Goal: Information Seeking & Learning: Compare options

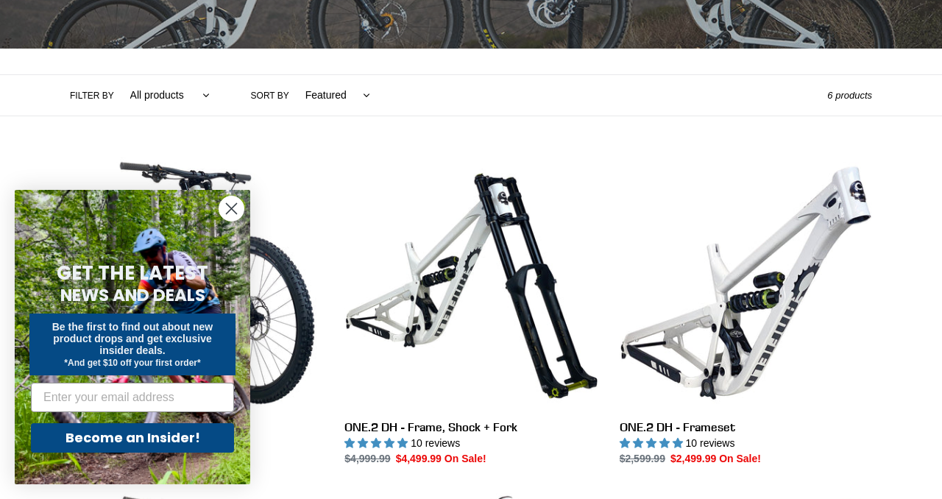
click at [233, 204] on circle "Close dialog" at bounding box center [231, 209] width 24 height 24
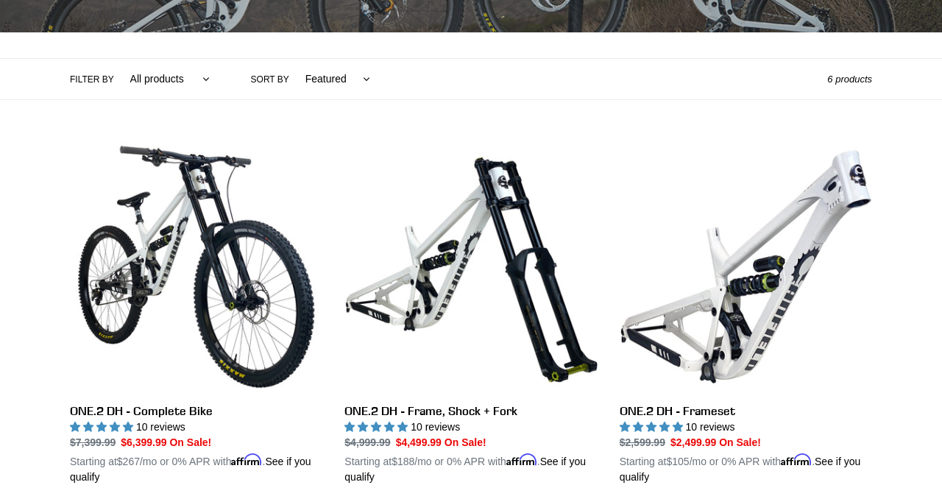
scroll to position [400, 0]
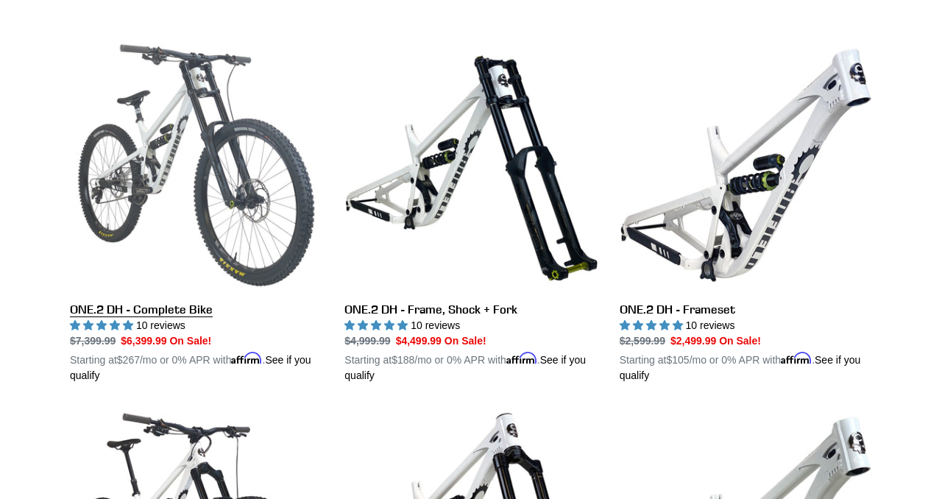
click at [180, 308] on link "ONE.2 DH - Complete Bike" at bounding box center [196, 211] width 253 height 345
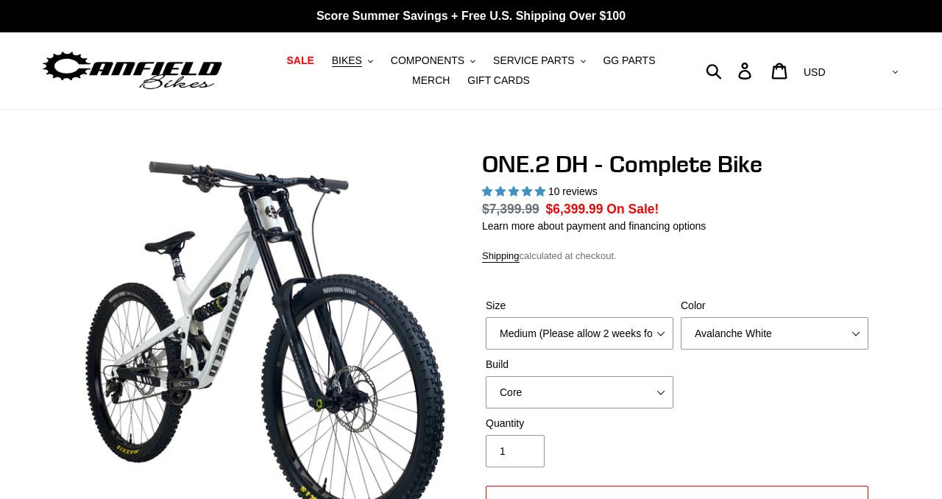
select select "highest-rating"
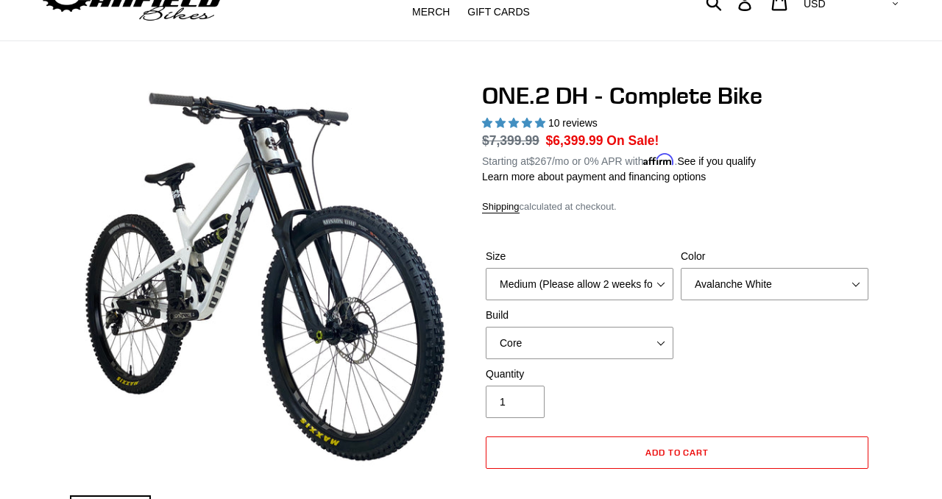
scroll to position [74, 0]
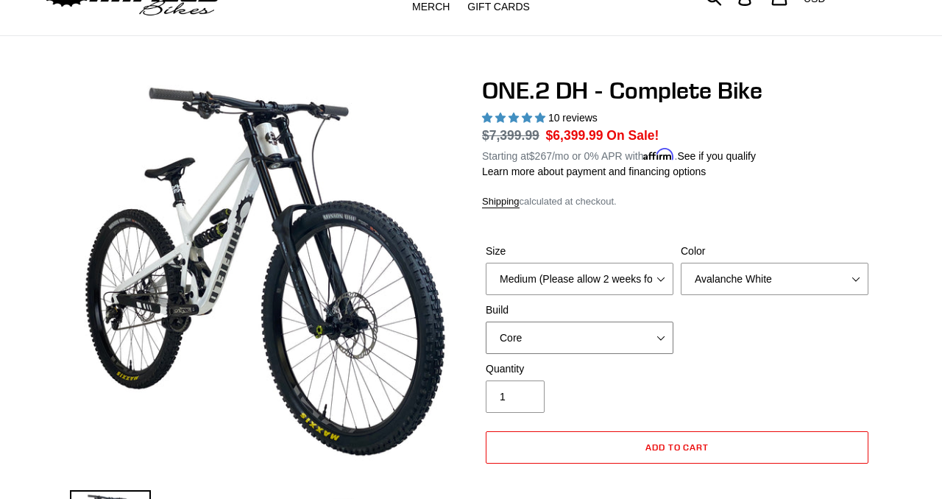
click at [575, 329] on select "Core Pro" at bounding box center [580, 338] width 188 height 32
click at [486, 322] on select "Core Pro" at bounding box center [580, 338] width 188 height 32
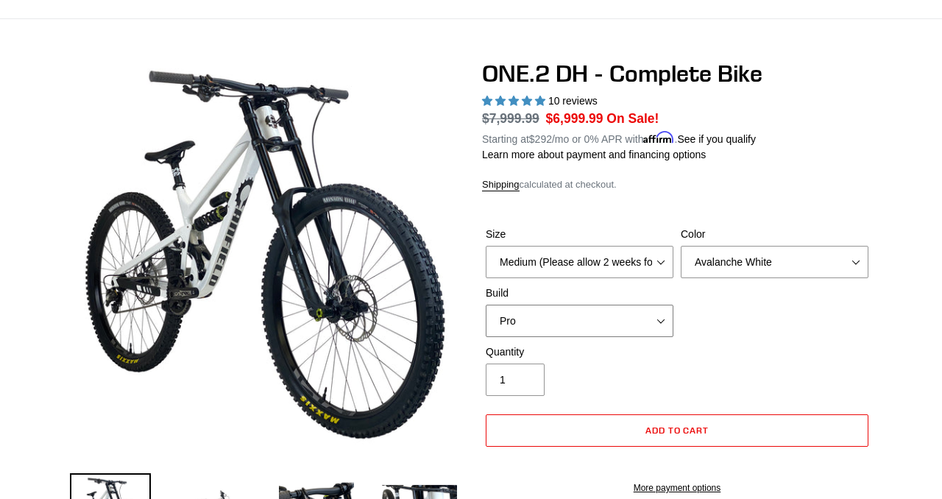
click at [594, 325] on select "Core Pro" at bounding box center [580, 321] width 188 height 32
select select "Core"
click at [486, 305] on select "Core Pro" at bounding box center [580, 321] width 188 height 32
click at [594, 264] on select "Medium (Please allow 2 weeks for delivery) Large (Sold Out)" at bounding box center [580, 262] width 188 height 32
select select "Large (Sold Out)"
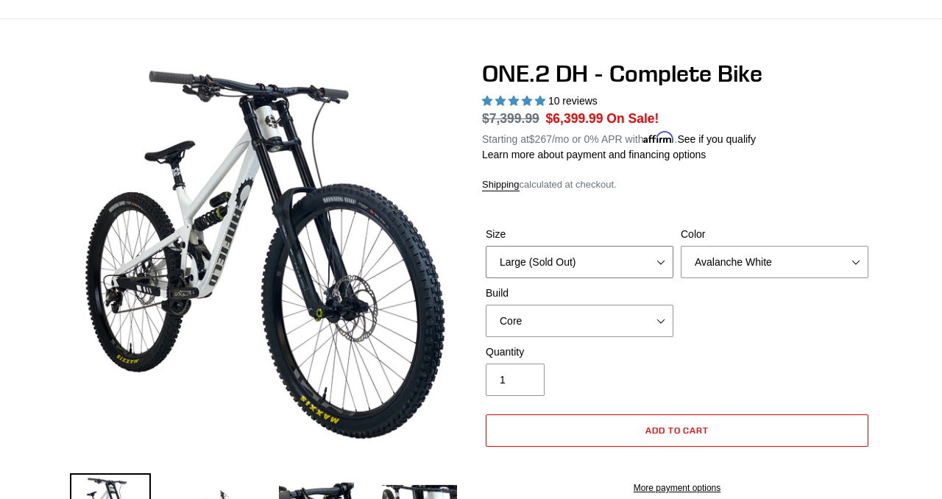
click at [486, 246] on select "Medium (Please allow 2 weeks for delivery) Large (Sold Out)" at bounding box center [580, 262] width 188 height 32
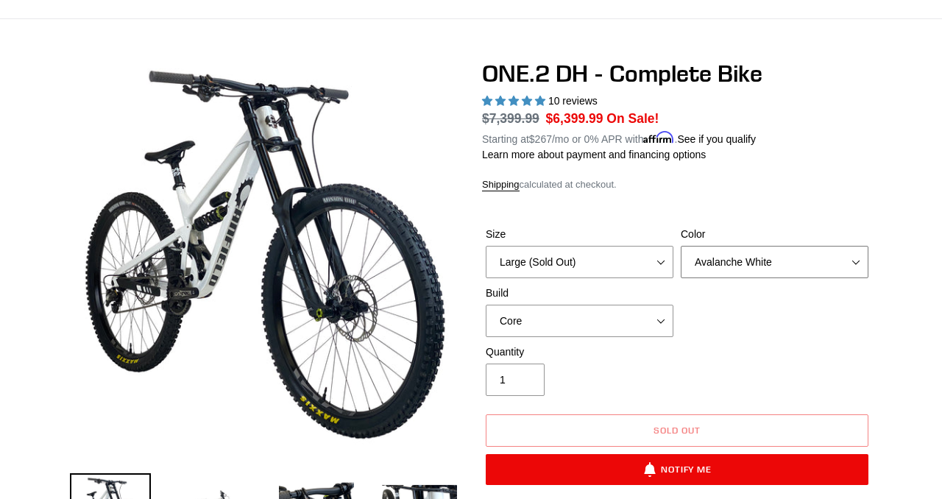
click at [705, 261] on select "Avalanche White Bentonite Grey" at bounding box center [775, 262] width 188 height 32
select select "Bentonite Grey"
click at [681, 246] on select "Avalanche White Bentonite Grey" at bounding box center [775, 262] width 188 height 32
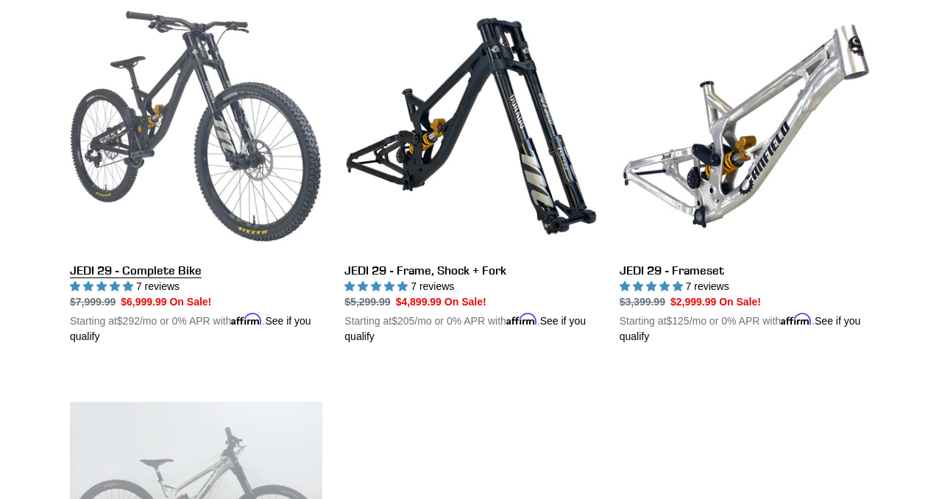
scroll to position [527, 0]
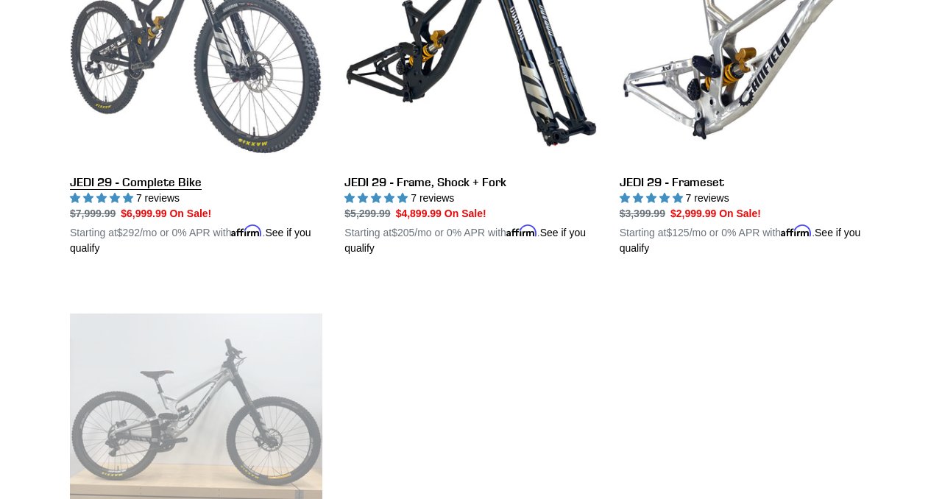
click at [160, 183] on link "JEDI 29 - Complete Bike" at bounding box center [196, 84] width 253 height 345
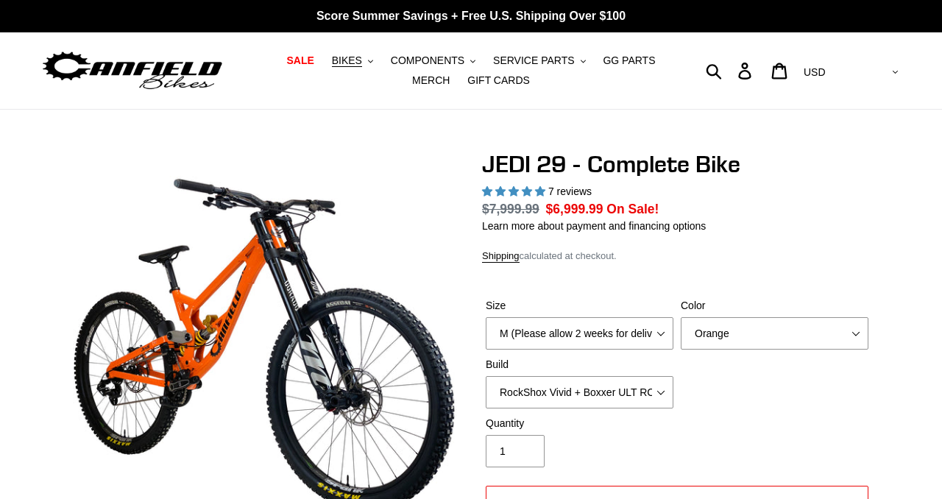
select select "highest-rating"
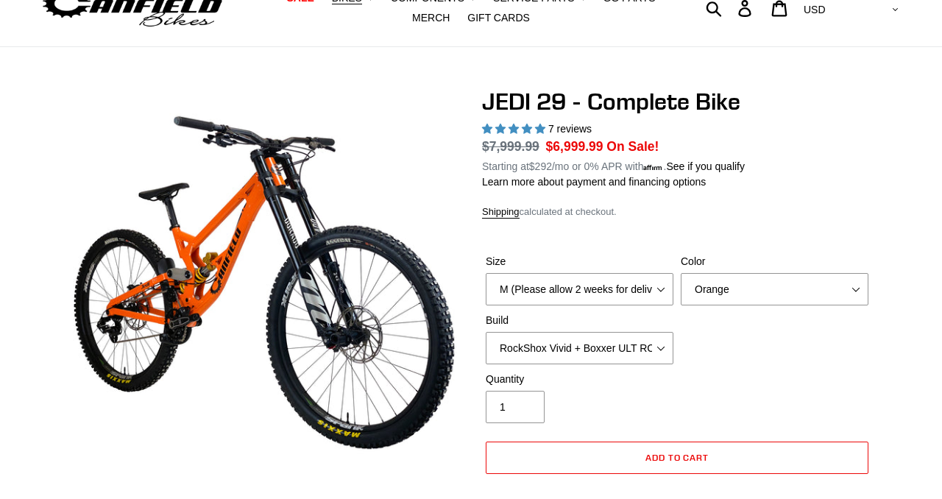
scroll to position [67, 0]
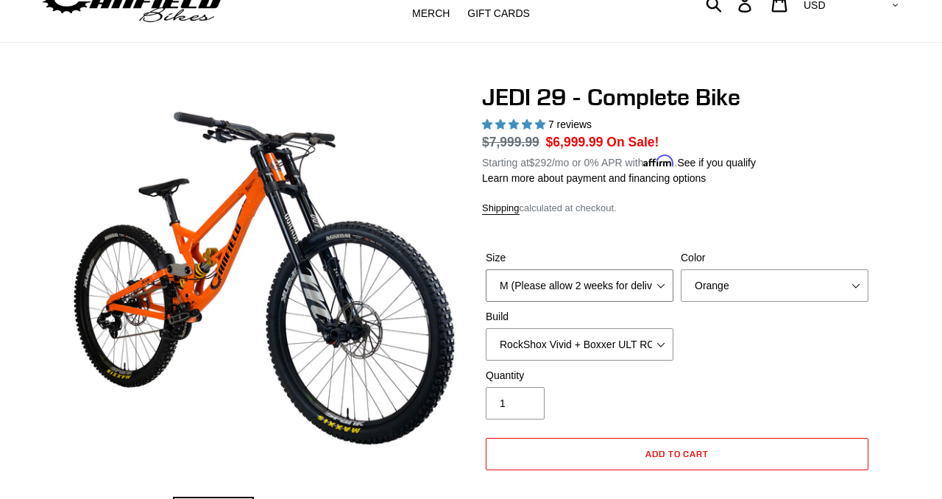
click at [593, 286] on select "M (Please allow 2 weeks for delivery) L (Please allow 2 weeks for delivery) XL …" at bounding box center [580, 285] width 188 height 32
select select "L (Please allow 2 weeks for delivery)"
click at [486, 269] on select "M (Please allow 2 weeks for delivery) L (Please allow 2 weeks for delivery) XL …" at bounding box center [580, 285] width 188 height 32
click at [702, 283] on select "Orange Stealth Black Raw" at bounding box center [775, 285] width 188 height 32
click at [681, 269] on select "Orange Stealth Black Raw" at bounding box center [775, 285] width 188 height 32
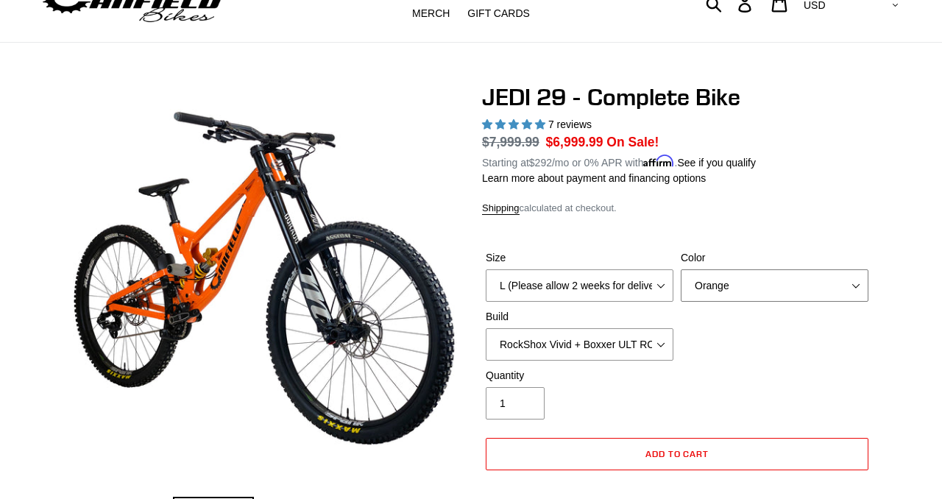
click at [705, 293] on select "Orange Stealth Black Raw" at bounding box center [775, 285] width 188 height 32
click at [681, 269] on select "Orange Stealth Black Raw" at bounding box center [775, 285] width 188 height 32
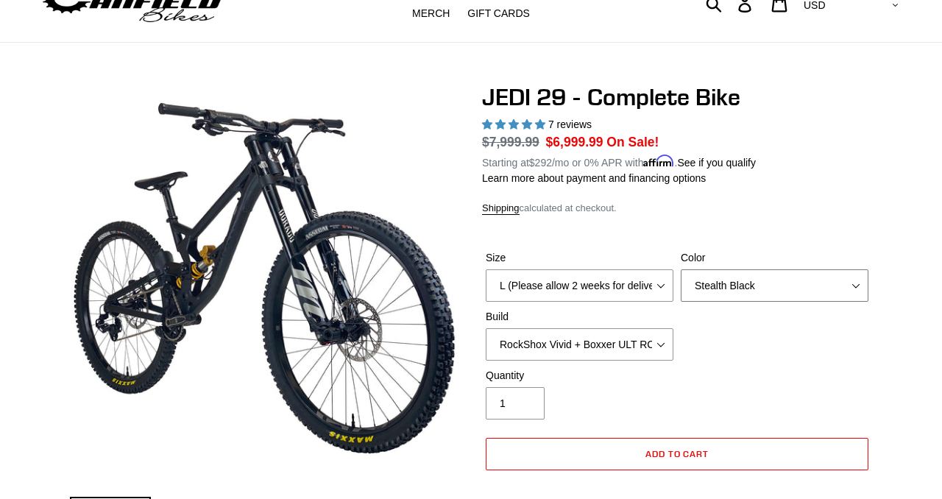
click at [708, 286] on select "Orange Stealth Black Raw" at bounding box center [775, 285] width 188 height 32
select select "Raw"
click at [681, 269] on select "Orange Stealth Black Raw" at bounding box center [775, 285] width 188 height 32
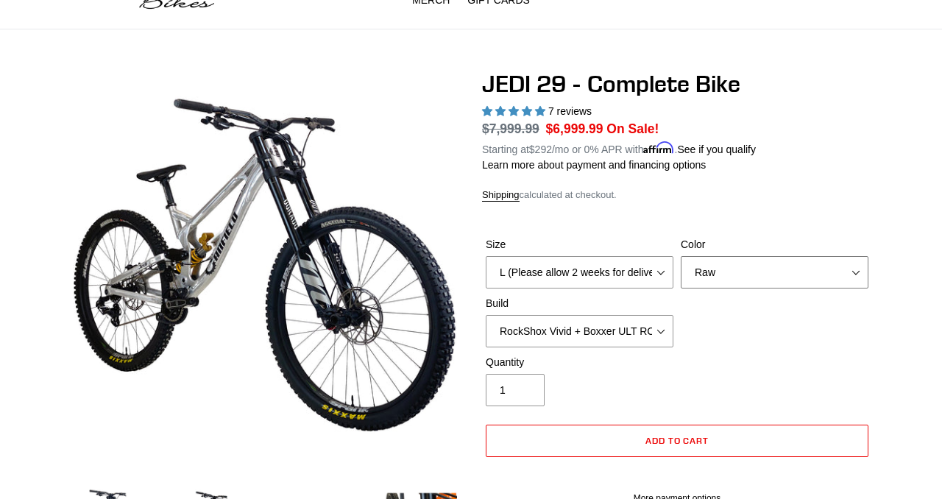
scroll to position [81, 0]
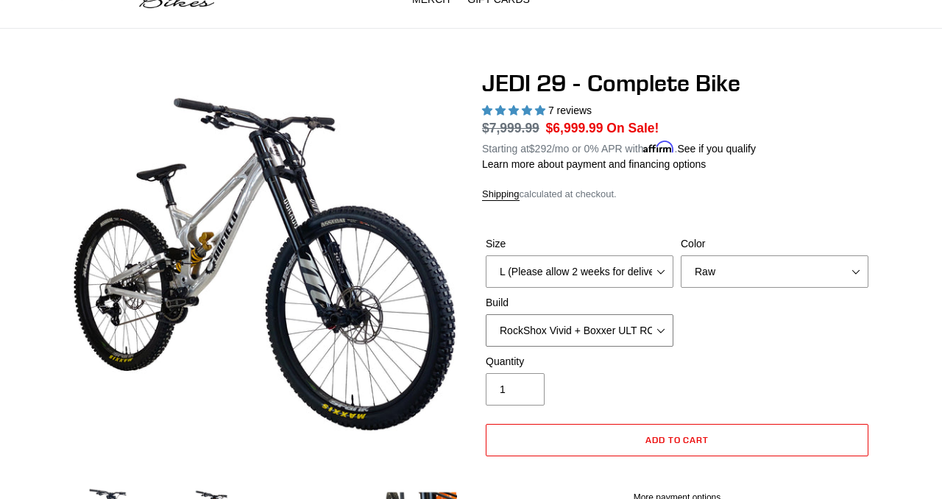
click at [600, 339] on select "RockShox Vivid + Boxxer ULT RC2 C3 200 + SRAM XO RockShox Vivid + Boxxer ULT RC…" at bounding box center [580, 330] width 188 height 32
click at [486, 314] on select "RockShox Vivid + Boxxer ULT RC2 C3 200 + SRAM XO RockShox Vivid + Boxxer ULT RC…" at bounding box center [580, 330] width 188 height 32
click at [608, 331] on select "RockShox Vivid + Boxxer ULT RC2 C3 200 + SRAM XO RockShox Vivid + Boxxer ULT RC…" at bounding box center [580, 330] width 188 height 32
select select "Fox DHX2 + Fox 40 Float Grip 2 203 + Shimano"
click at [486, 314] on select "RockShox Vivid + Boxxer ULT RC2 C3 200 + SRAM XO RockShox Vivid + Boxxer ULT RC…" at bounding box center [580, 330] width 188 height 32
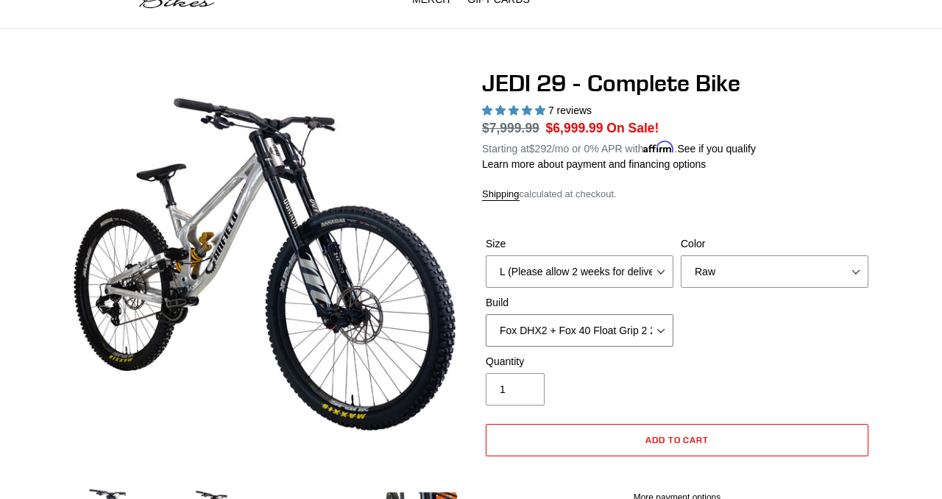
click at [604, 326] on select "RockShox Vivid + Boxxer ULT RC2 C3 200 + SRAM XO RockShox Vivid + Boxxer ULT RC…" at bounding box center [580, 330] width 188 height 32
click at [486, 314] on select "RockShox Vivid + Boxxer ULT RC2 C3 200 + SRAM XO RockShox Vivid + Boxxer ULT RC…" at bounding box center [580, 330] width 188 height 32
